Goal: Task Accomplishment & Management: Use online tool/utility

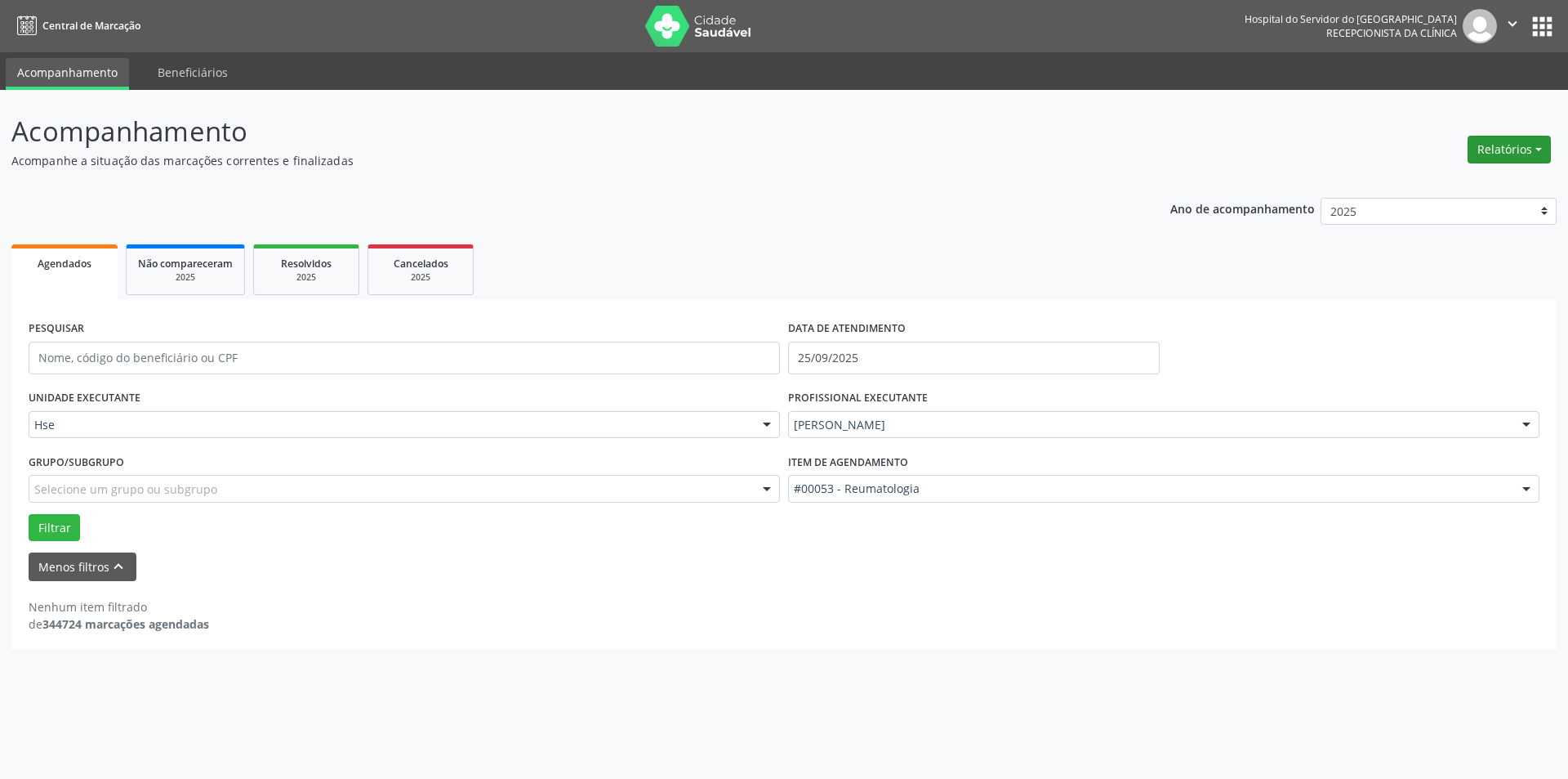
drag, startPoint x: 1517, startPoint y: 147, endPoint x: 1515, endPoint y: 138, distance: 9.2
click at [1517, 145] on button "Relatórios" at bounding box center [1509, 149] width 84 height 28
click at [1414, 186] on link "Agendamentos" at bounding box center [1463, 184] width 176 height 23
select select "8"
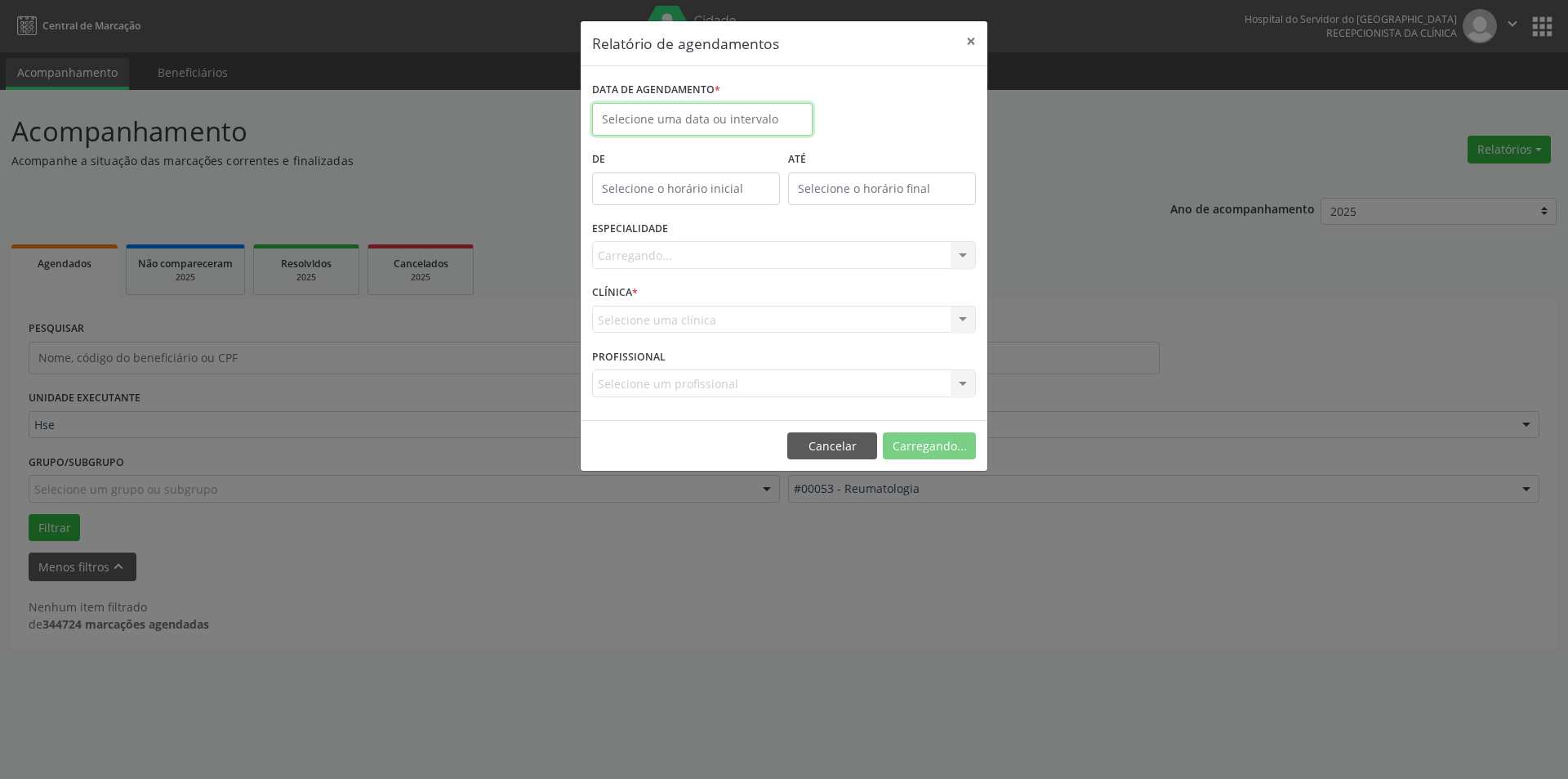
click at [682, 119] on input "text" at bounding box center [703, 119] width 221 height 33
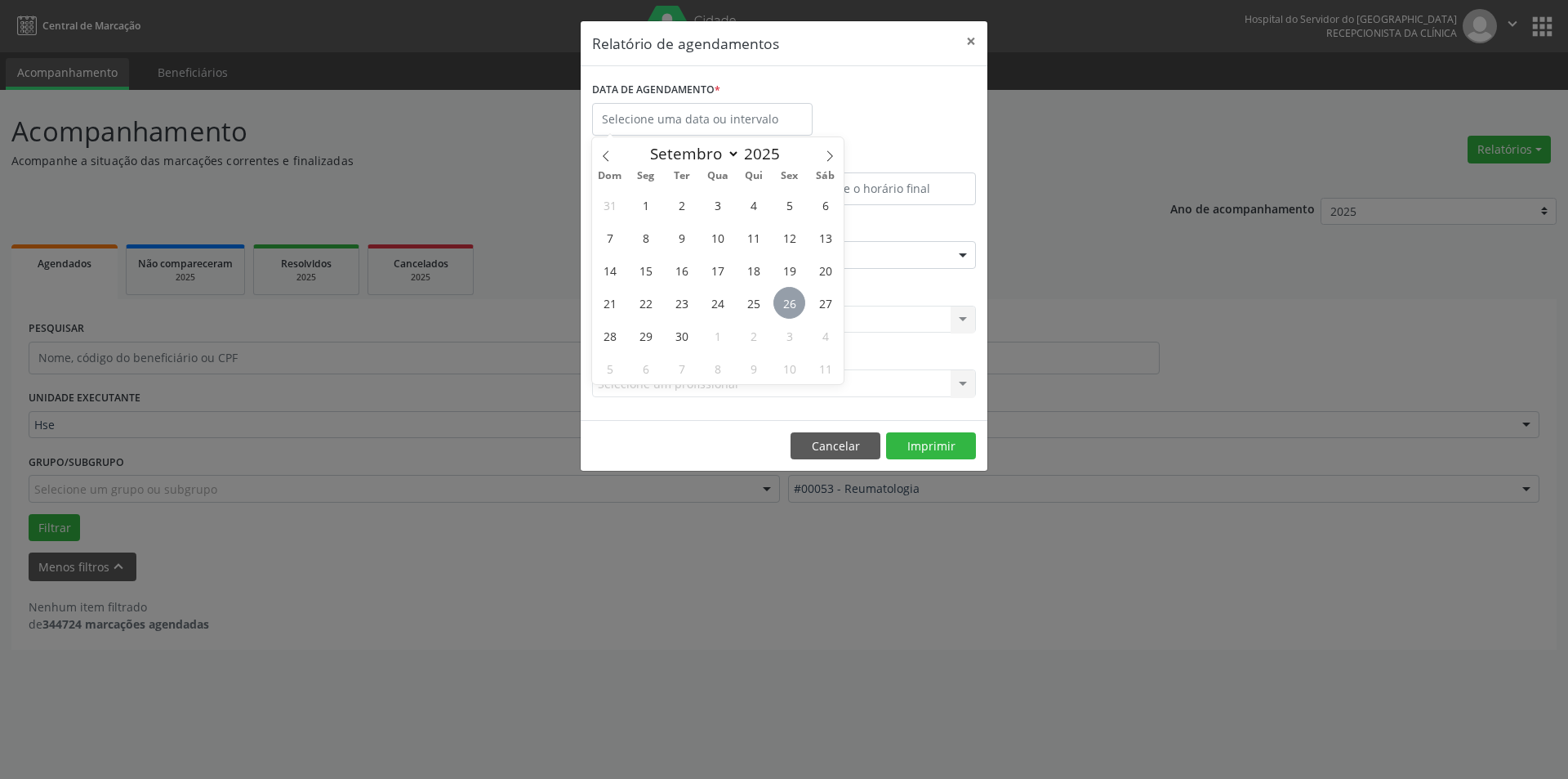
click at [794, 298] on span "26" at bounding box center [789, 303] width 32 height 32
type input "[DATE]"
click at [794, 298] on span "26" at bounding box center [789, 303] width 32 height 32
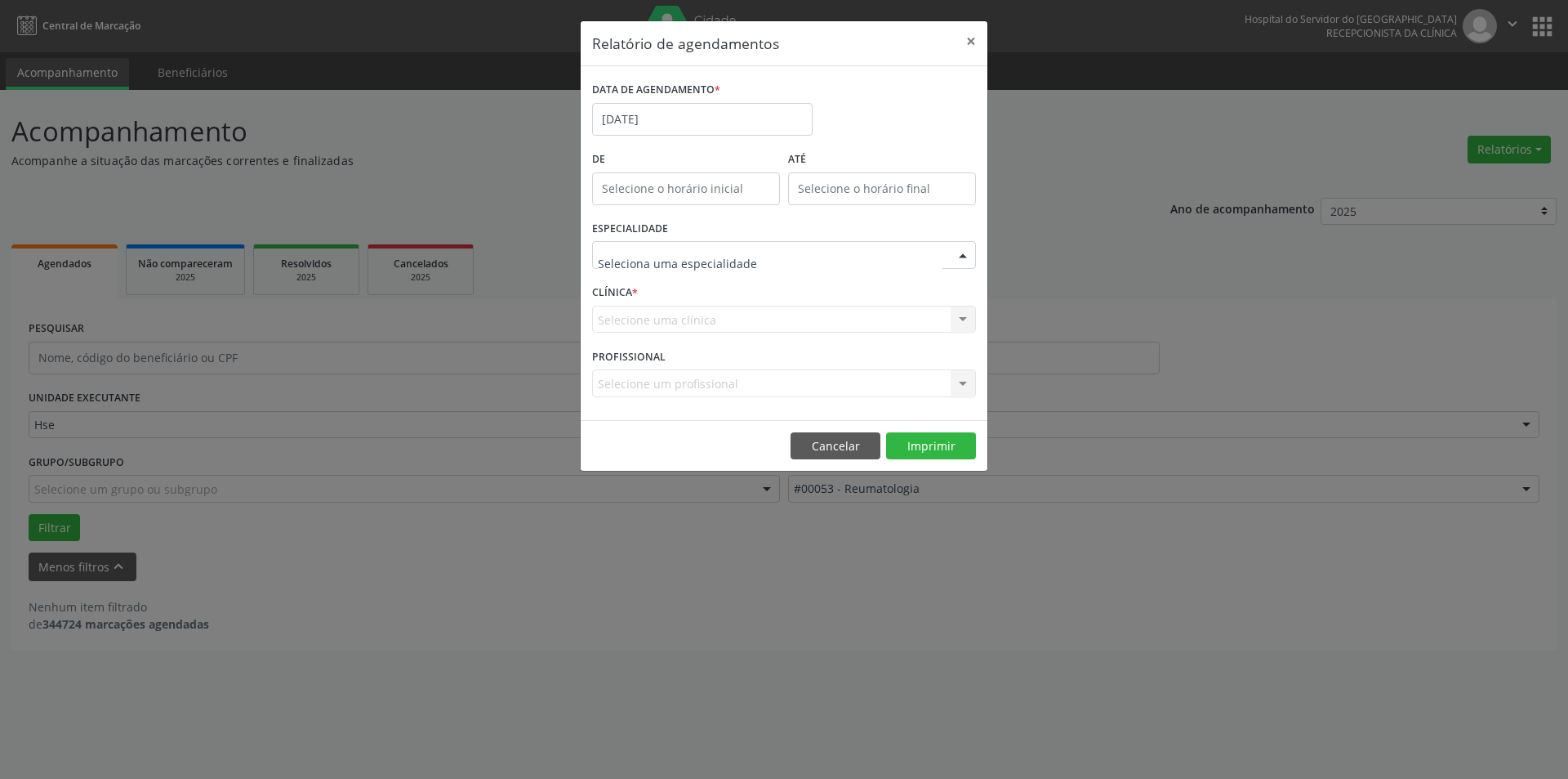
click at [966, 256] on div at bounding box center [963, 256] width 25 height 28
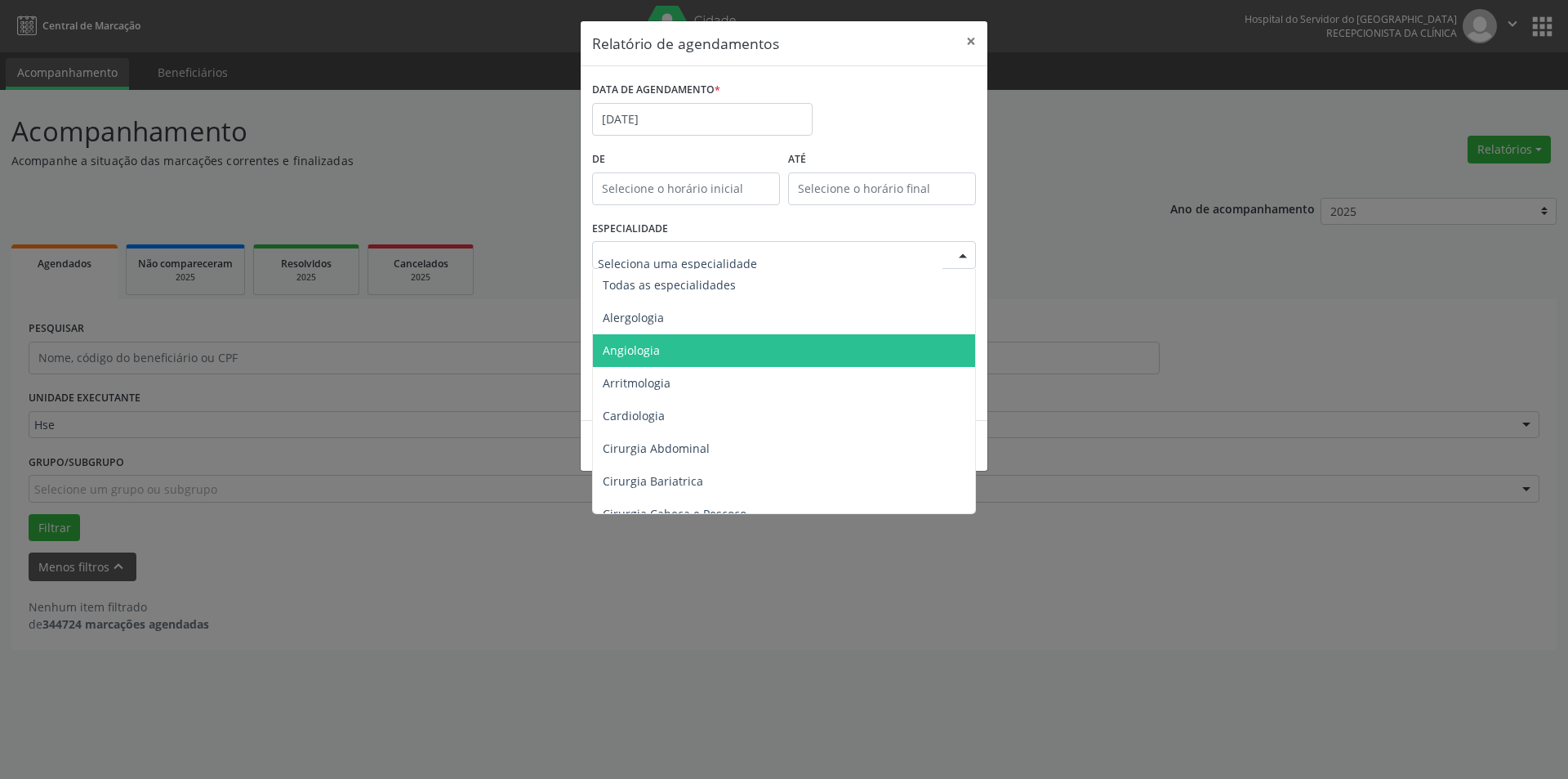
click at [652, 351] on span "Angiologia" at bounding box center [632, 350] width 58 height 15
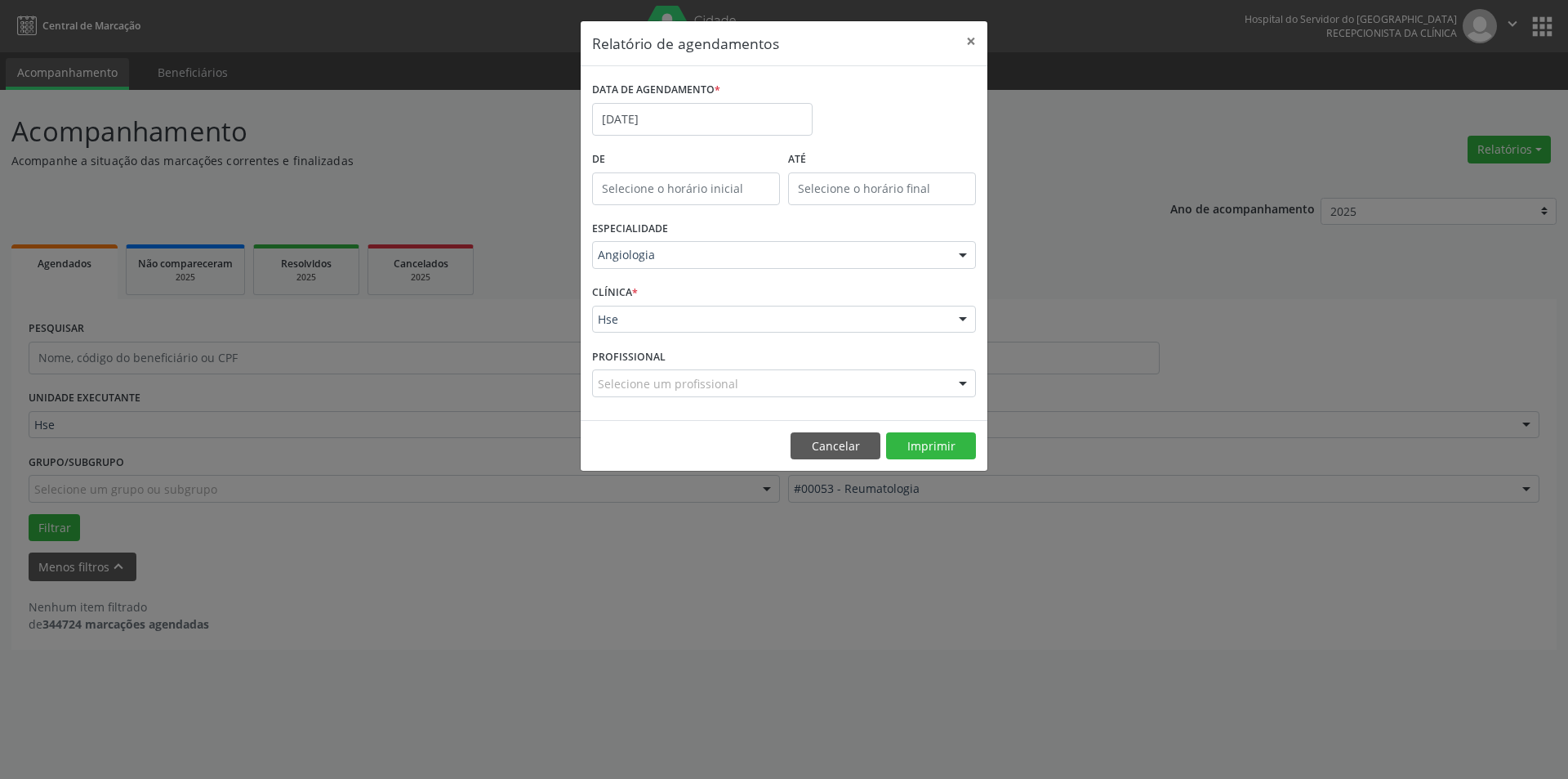
click at [958, 320] on div at bounding box center [963, 320] width 25 height 28
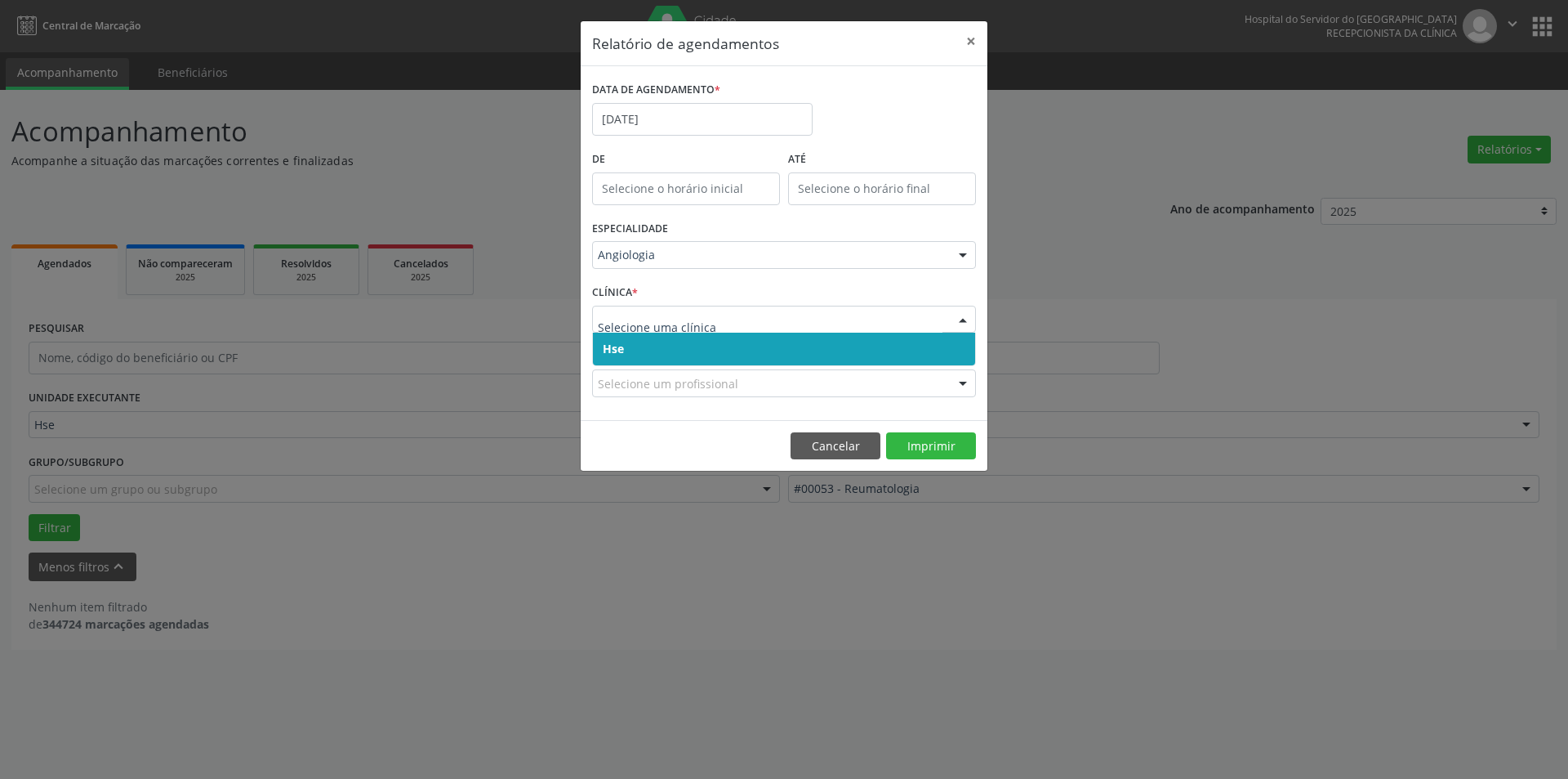
click at [933, 351] on span "Hse" at bounding box center [784, 349] width 382 height 33
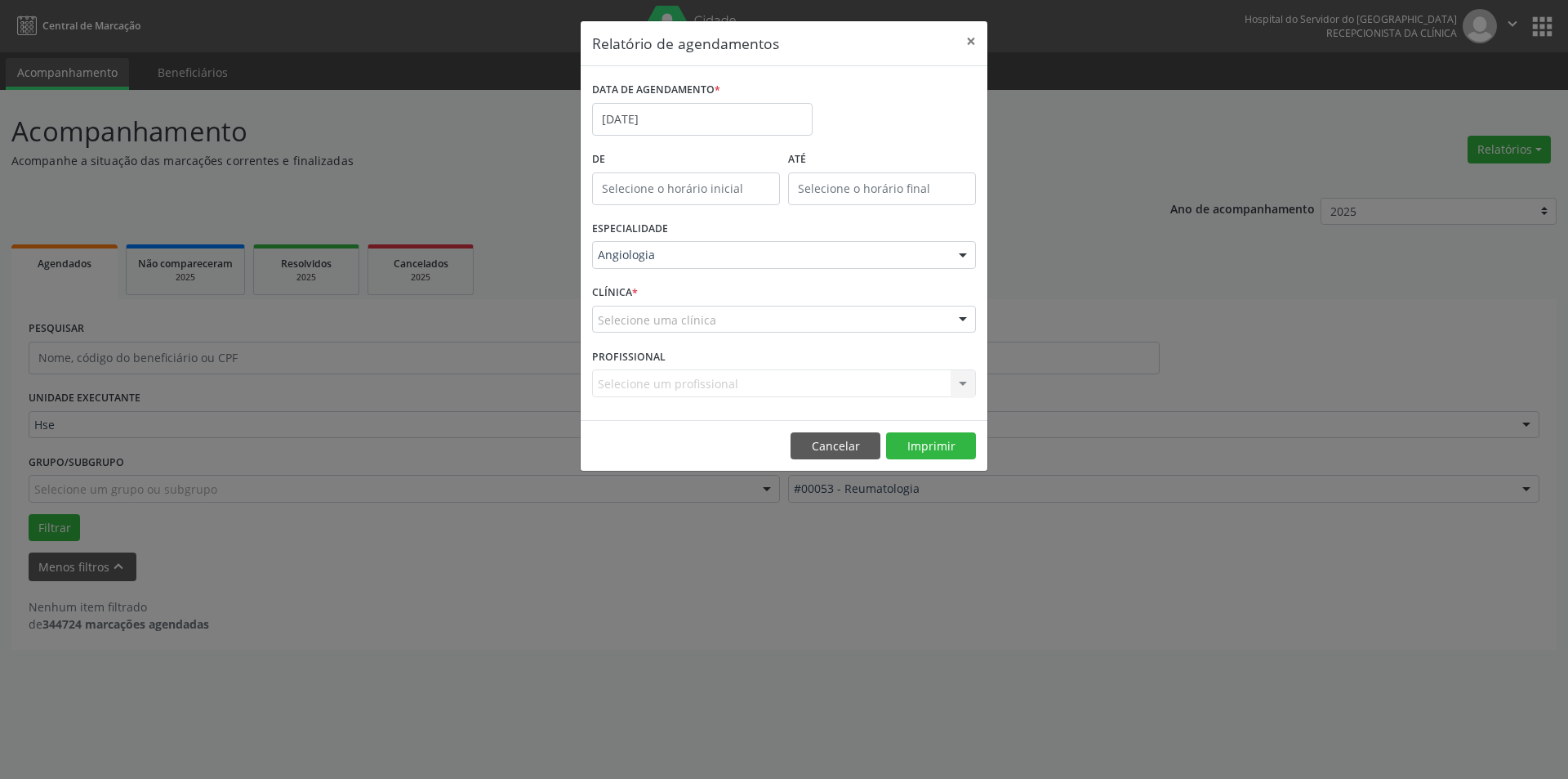
click at [959, 320] on div at bounding box center [963, 320] width 25 height 28
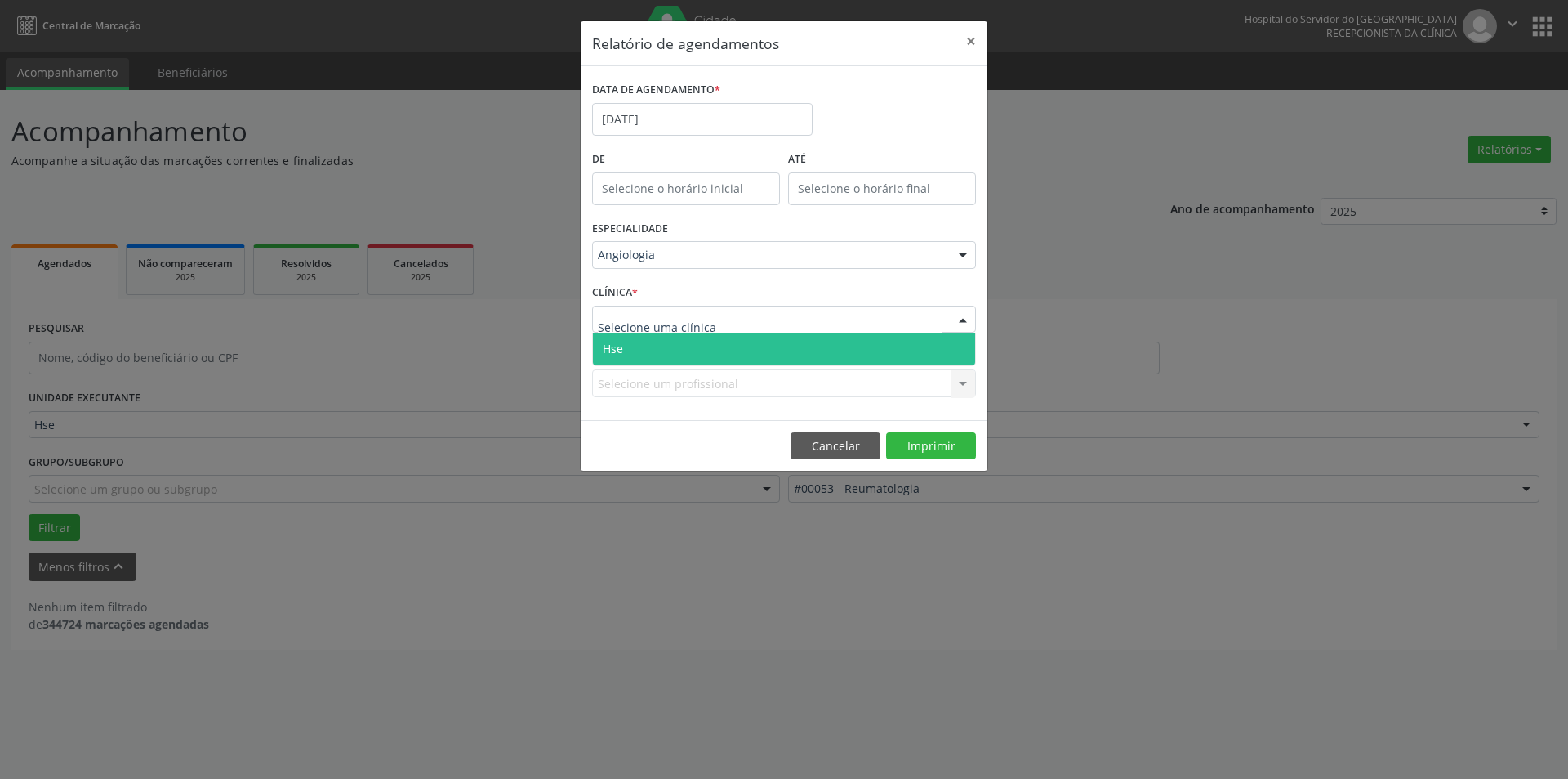
click at [962, 352] on span "Hse" at bounding box center [784, 349] width 382 height 33
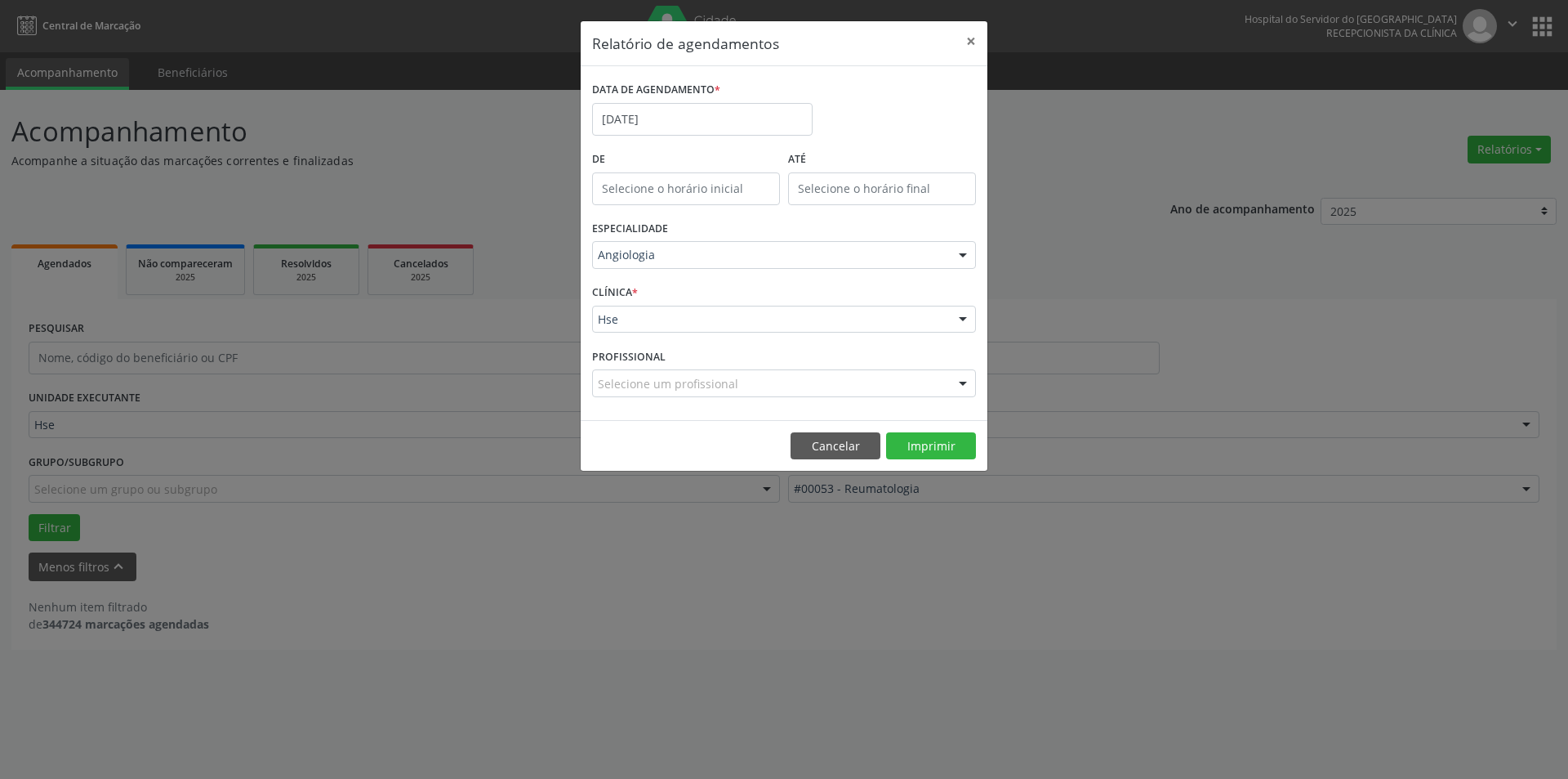
click at [965, 383] on div at bounding box center [963, 383] width 25 height 28
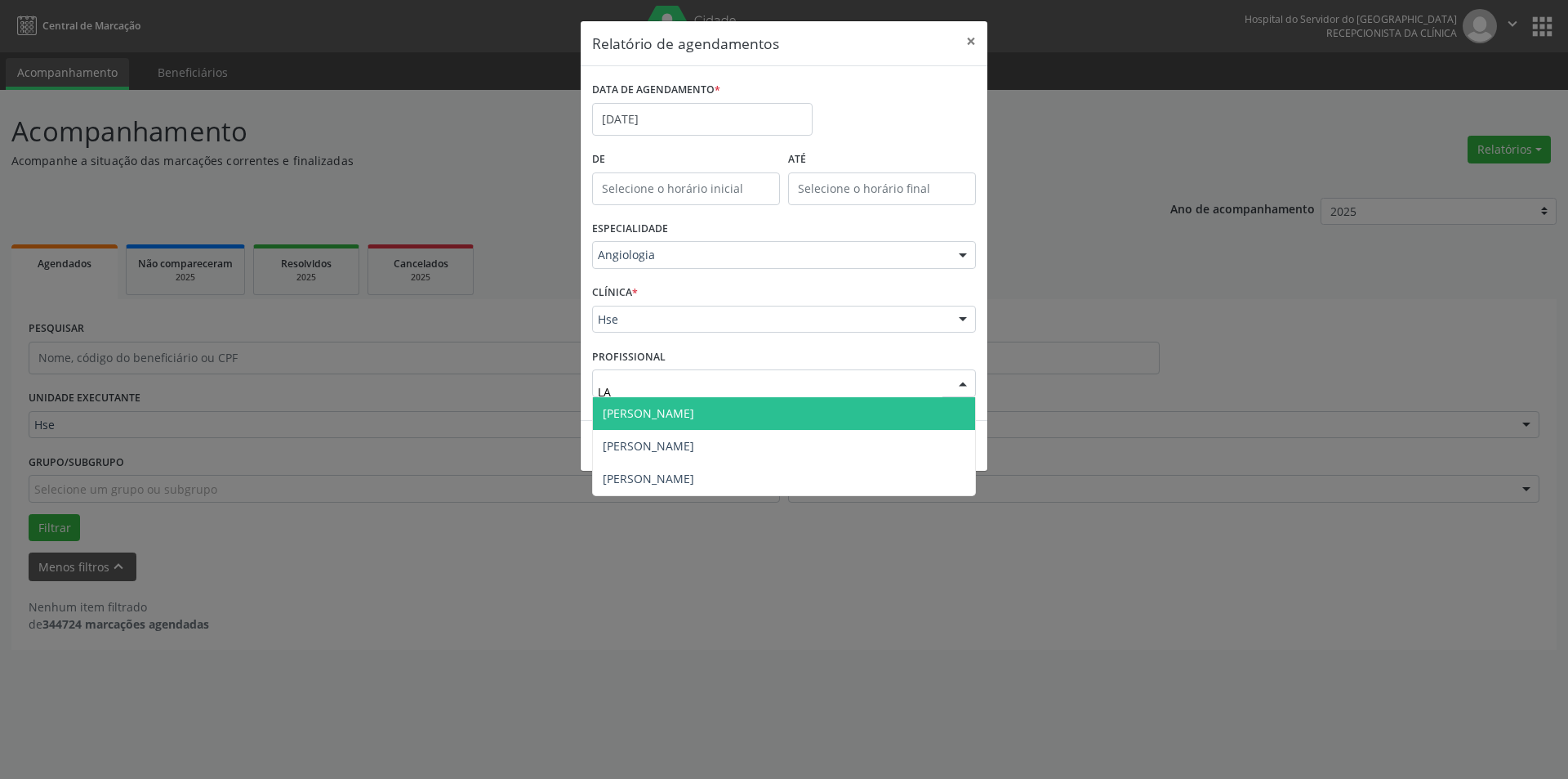
type input "LAR"
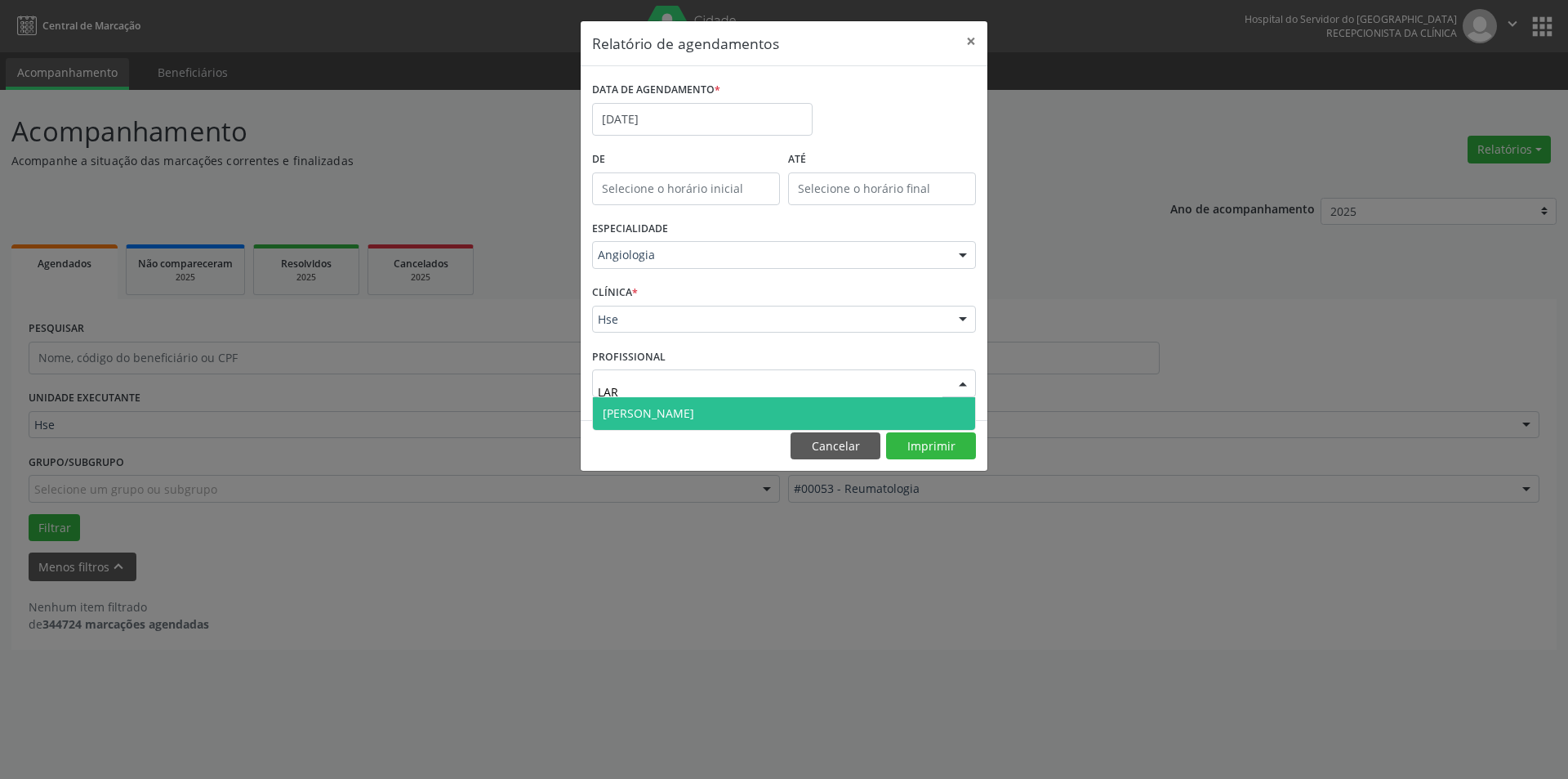
click at [694, 410] on span "[PERSON_NAME]" at bounding box center [648, 413] width 91 height 15
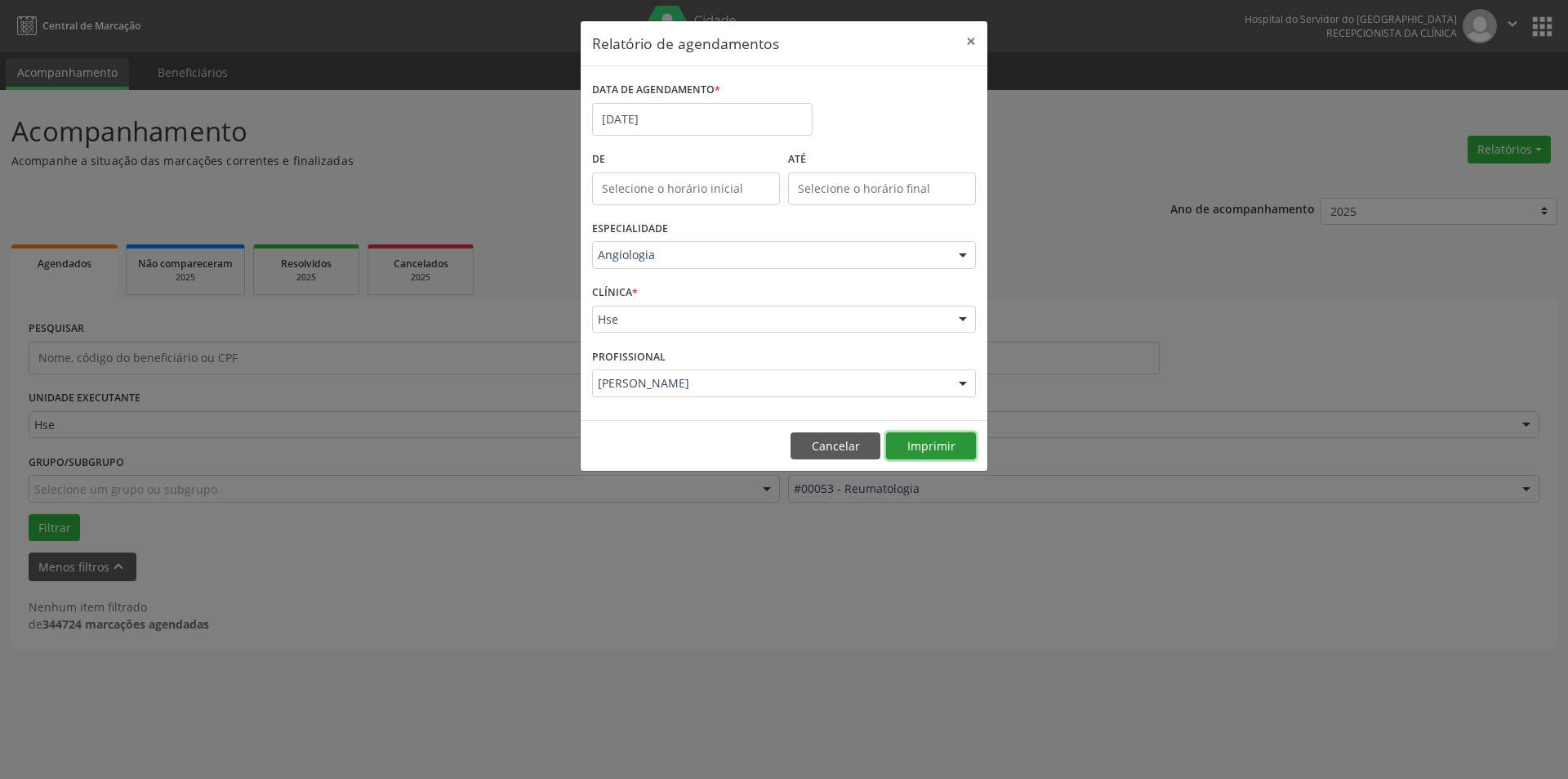
click at [914, 440] on button "Imprimir" at bounding box center [931, 446] width 90 height 28
